Goal: Check status: Check status

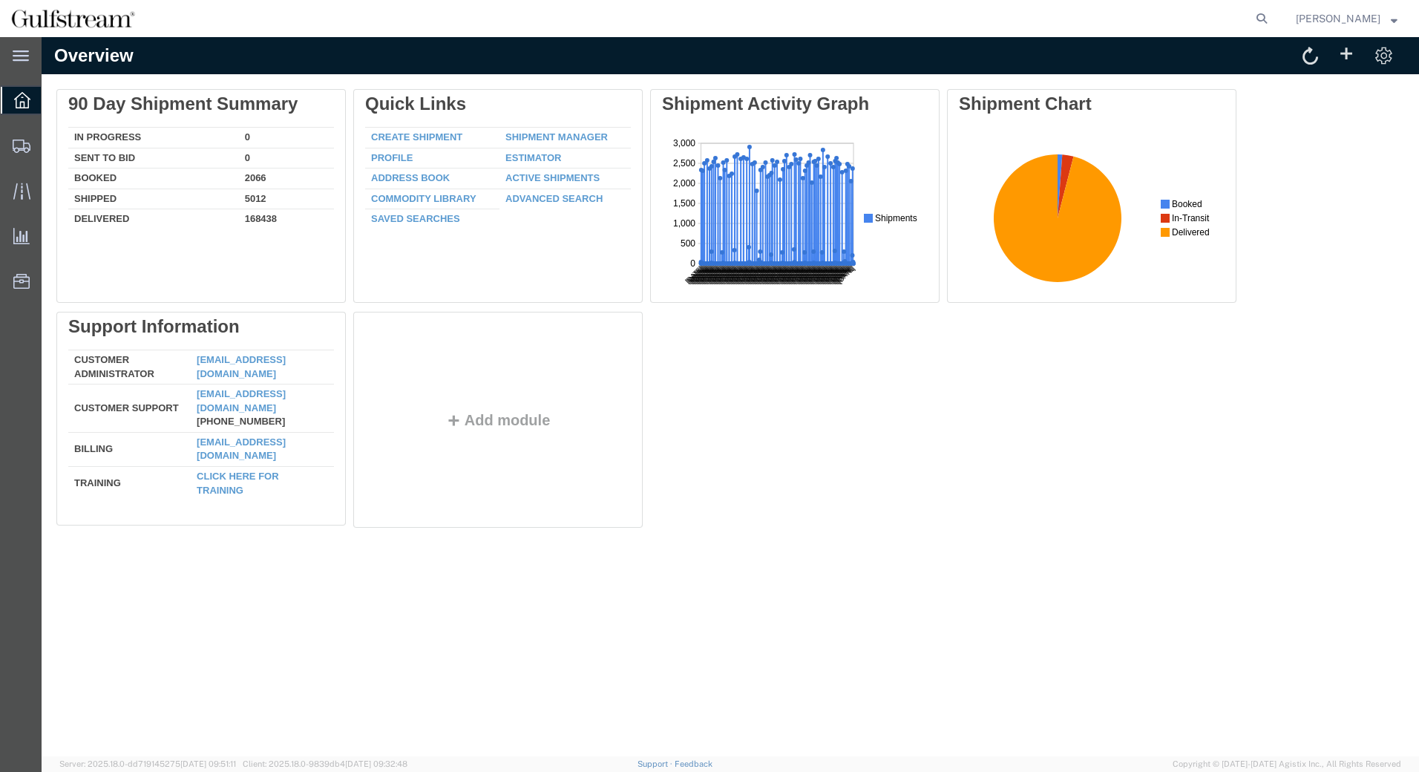
click at [1255, 22] on agx-global-search at bounding box center [1037, 18] width 475 height 37
click at [1264, 17] on icon at bounding box center [1262, 18] width 21 height 21
paste input "716336505139"
type input "716336505139"
click at [1261, 13] on form "716336505139" at bounding box center [1037, 18] width 475 height 37
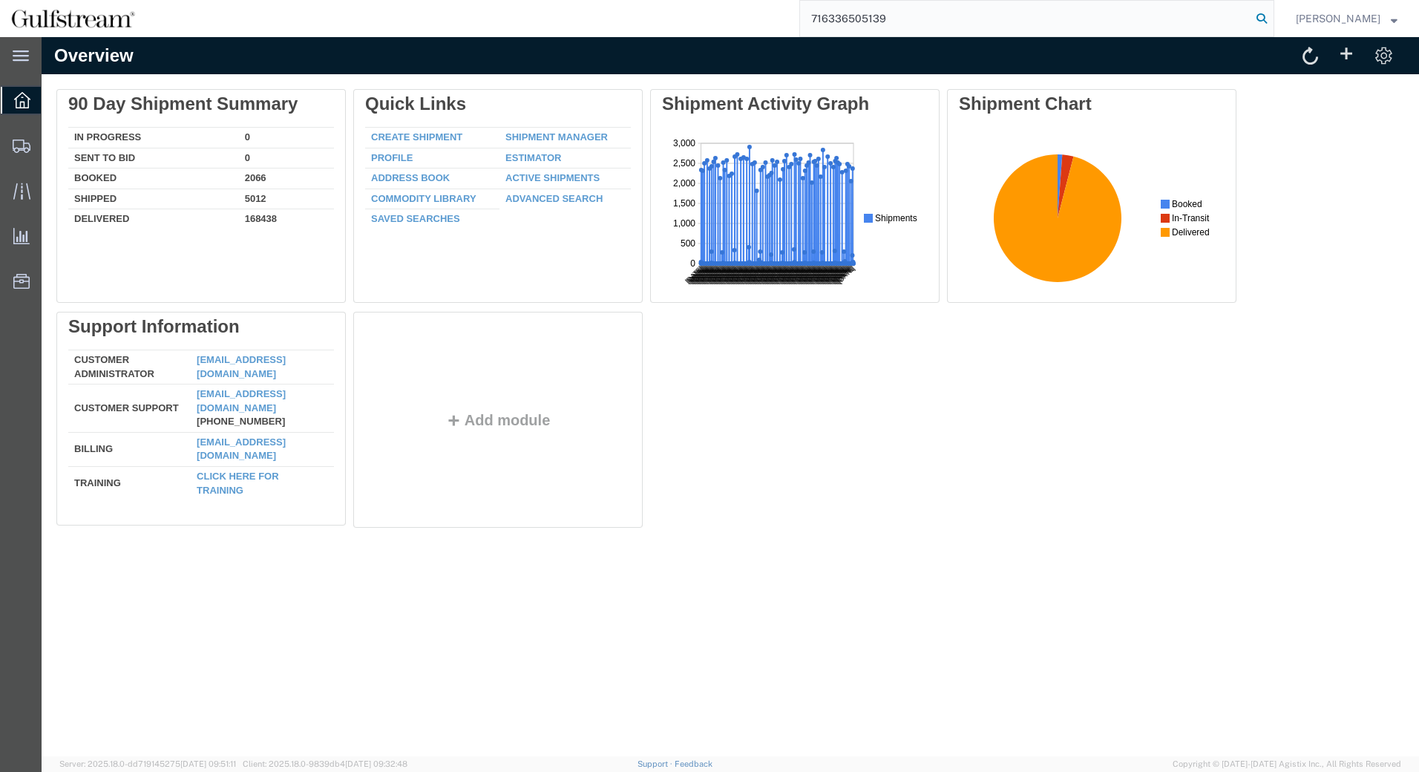
click at [1263, 13] on icon at bounding box center [1262, 18] width 21 height 21
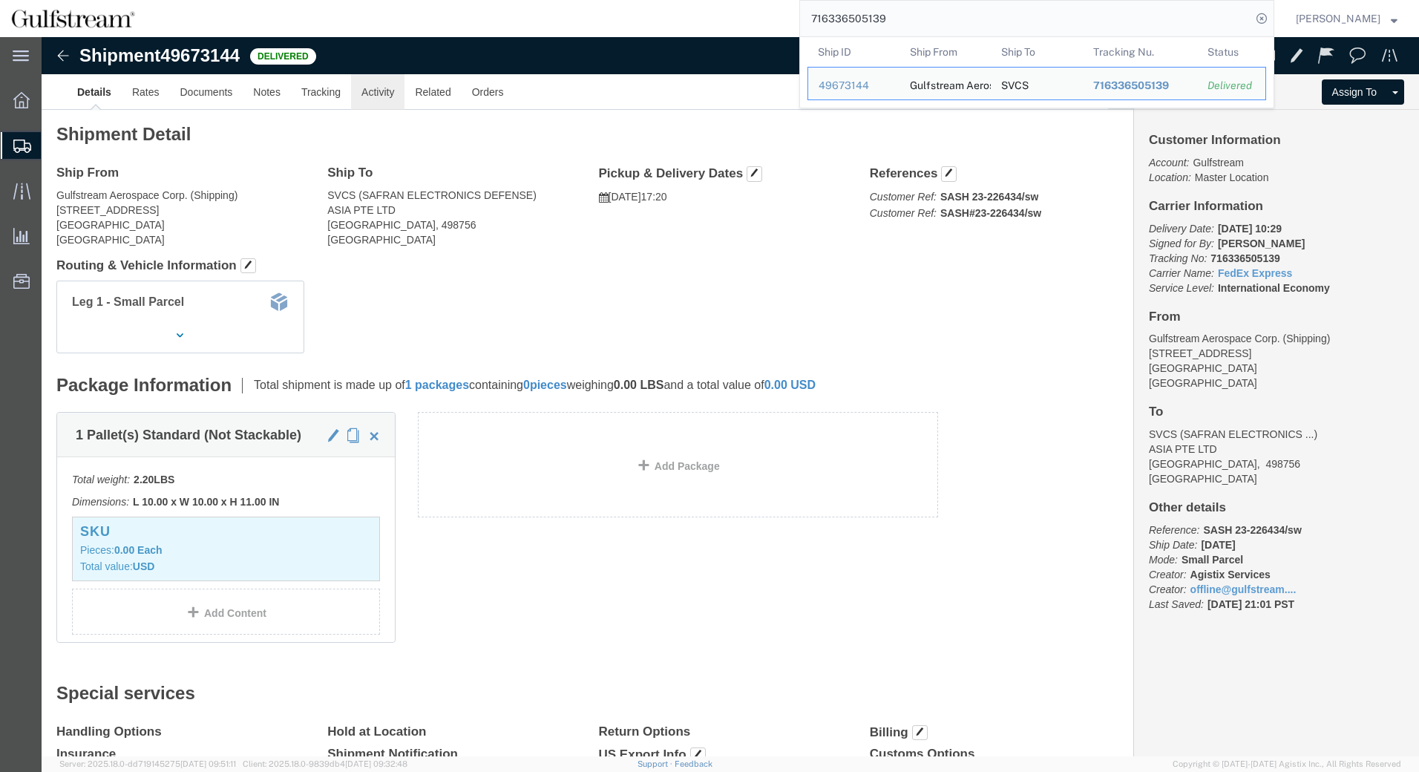
click link "Activity"
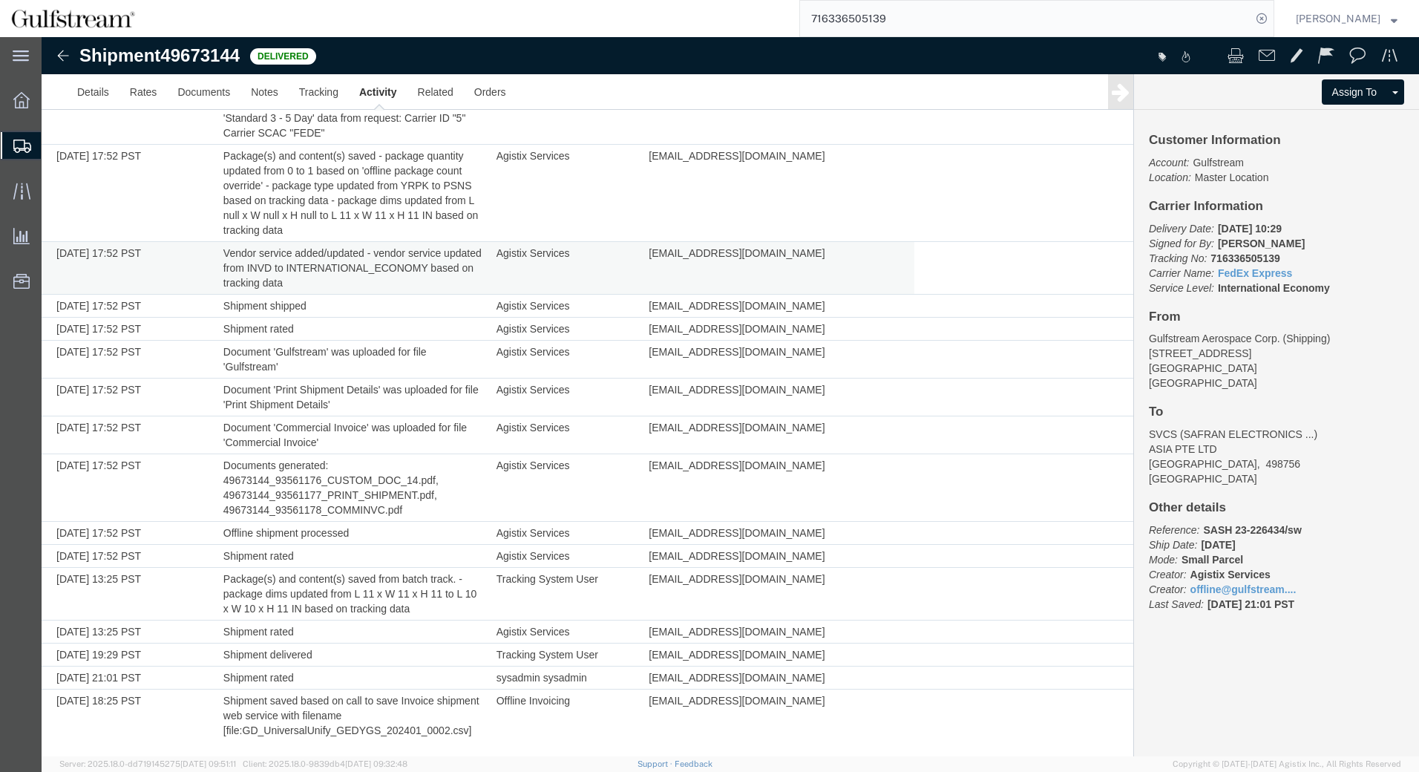
scroll to position [330, 0]
